Goal: Browse casually: Explore the website without a specific task or goal

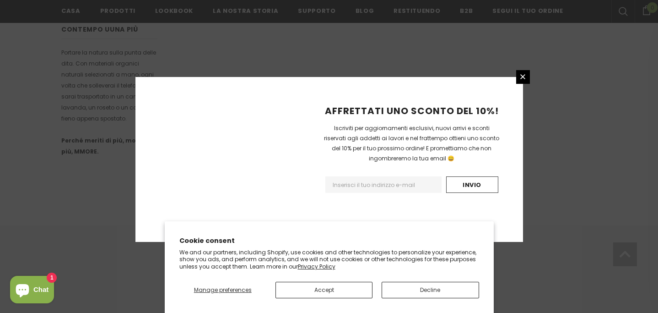
scroll to position [626, 0]
